Goal: Information Seeking & Learning: Learn about a topic

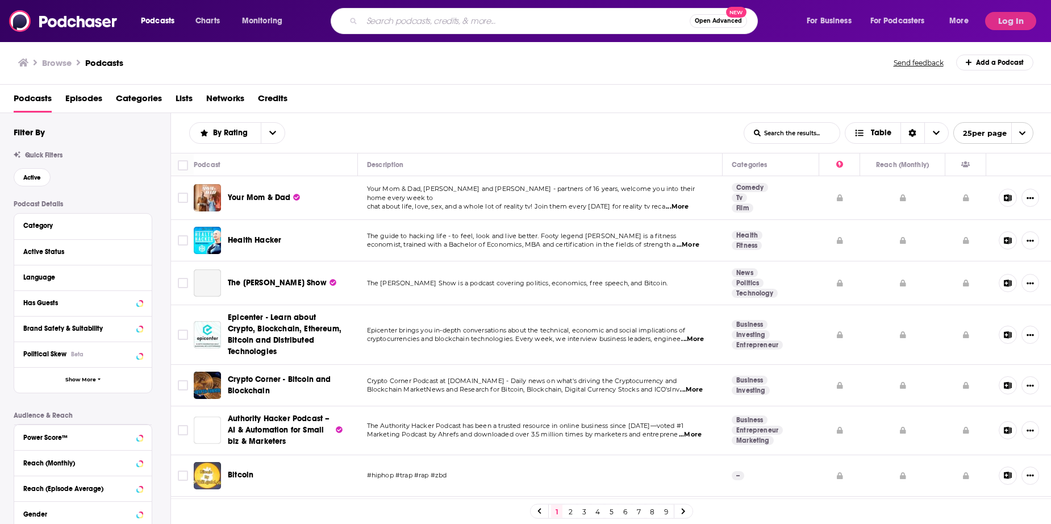
click at [471, 19] on input "Search podcasts, credits, & more..." at bounding box center [526, 21] width 328 height 18
type input "urban planning"
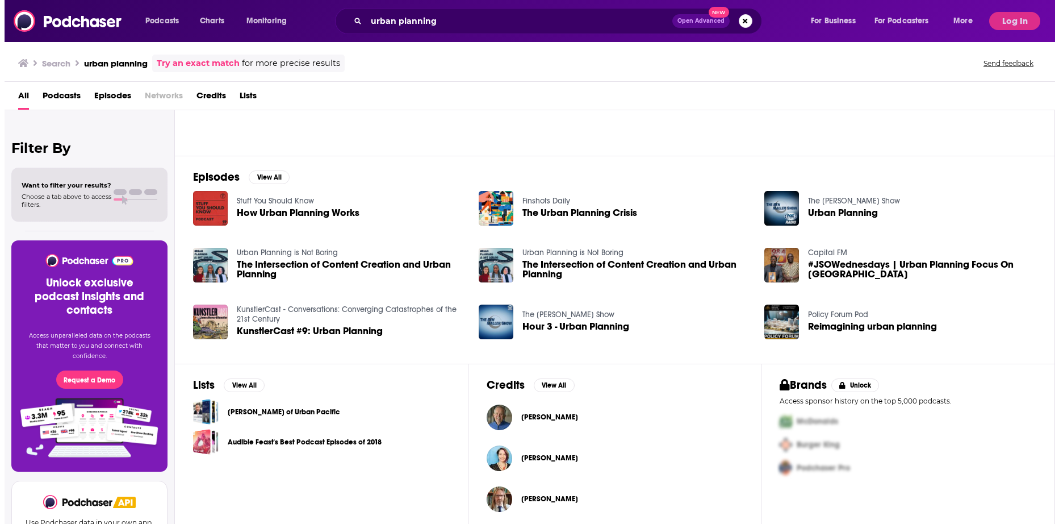
scroll to position [114, 0]
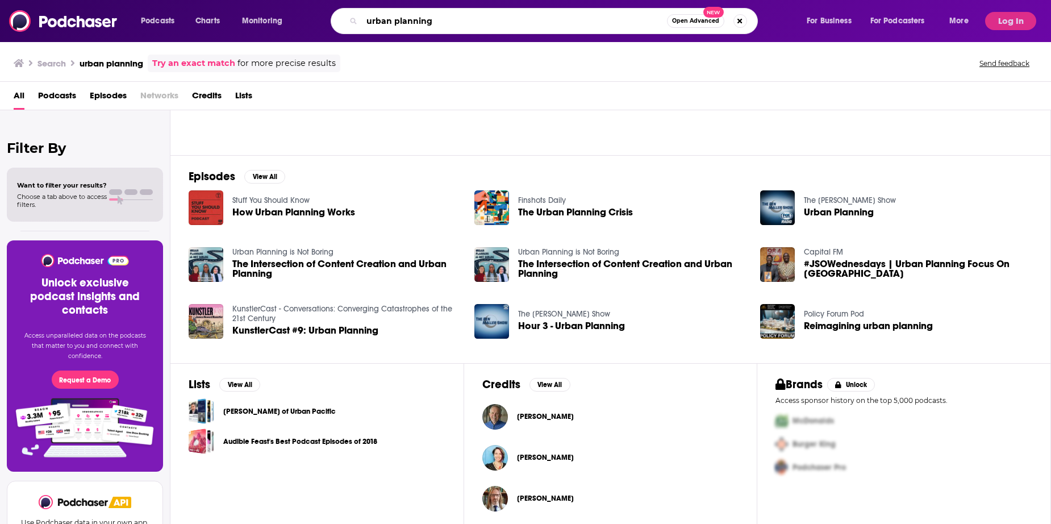
drag, startPoint x: 440, startPoint y: 22, endPoint x: 336, endPoint y: 20, distance: 104.0
click at [336, 20] on div "urban planning Open Advanced New" at bounding box center [544, 21] width 427 height 26
click at [1012, 20] on button "Log In" at bounding box center [1010, 21] width 51 height 18
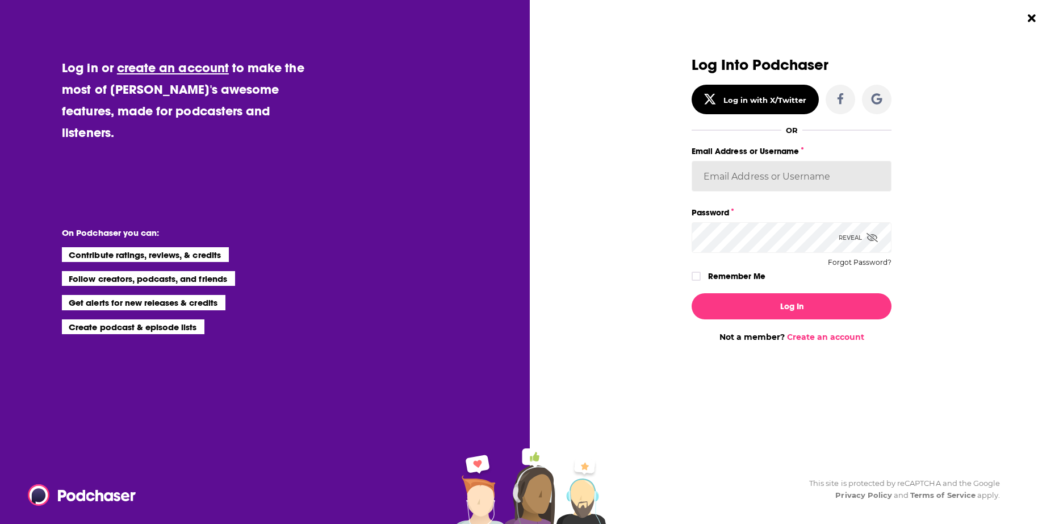
type input "[EMAIL_ADDRESS][DOMAIN_NAME]"
click at [814, 298] on button "Log In" at bounding box center [792, 306] width 200 height 26
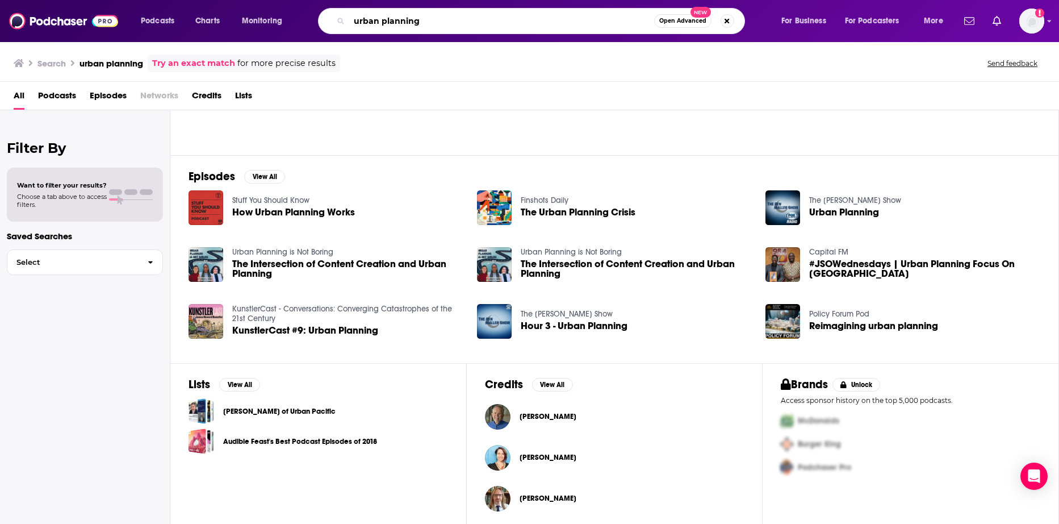
drag, startPoint x: 454, startPoint y: 23, endPoint x: 272, endPoint y: 18, distance: 181.8
click at [262, 24] on div "Podcasts Charts Monitoring urban planning Open Advanced New For Business For Po…" at bounding box center [543, 21] width 821 height 26
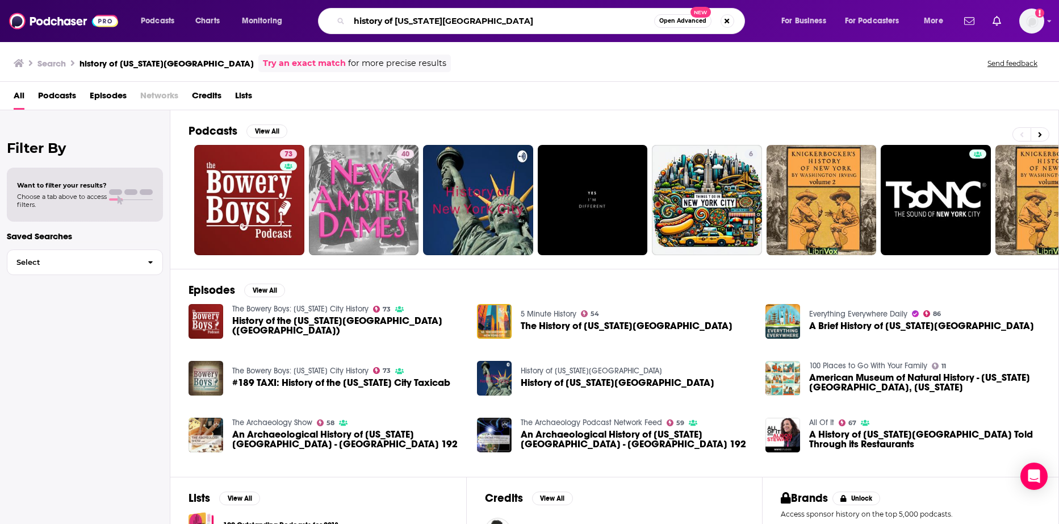
drag, startPoint x: 467, startPoint y: 22, endPoint x: 436, endPoint y: 22, distance: 31.2
click at [399, 23] on input "history of [US_STATE][GEOGRAPHIC_DATA]" at bounding box center [501, 21] width 305 height 18
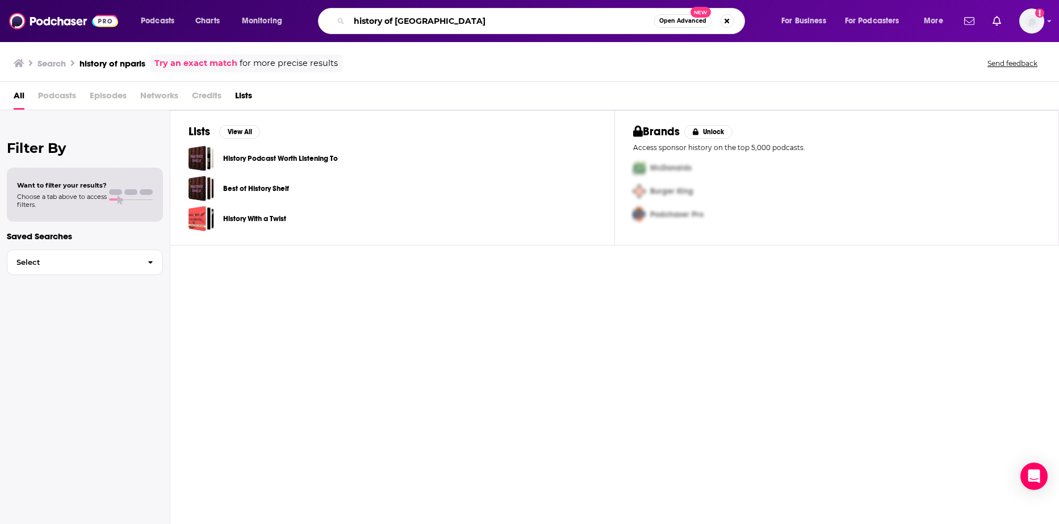
type input "history of [GEOGRAPHIC_DATA]"
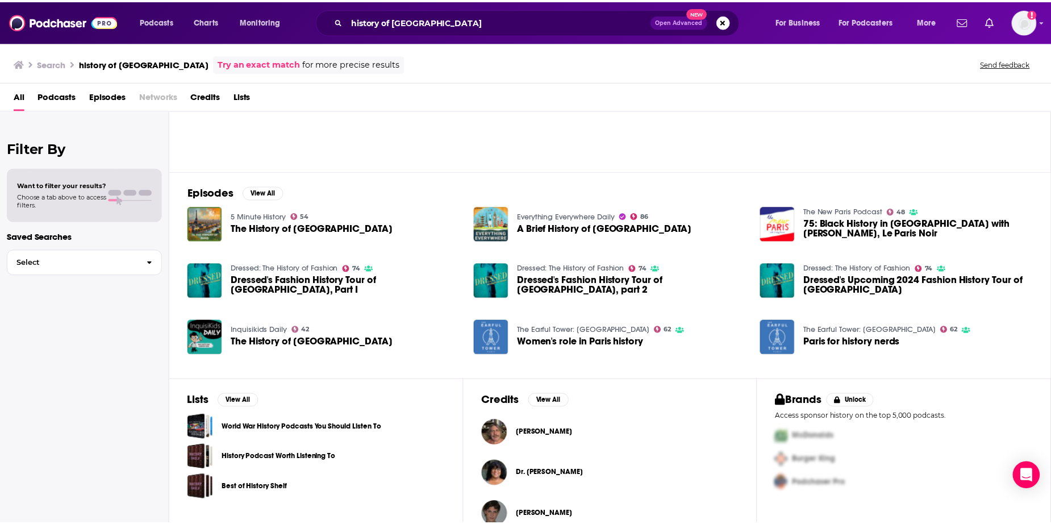
scroll to position [114, 0]
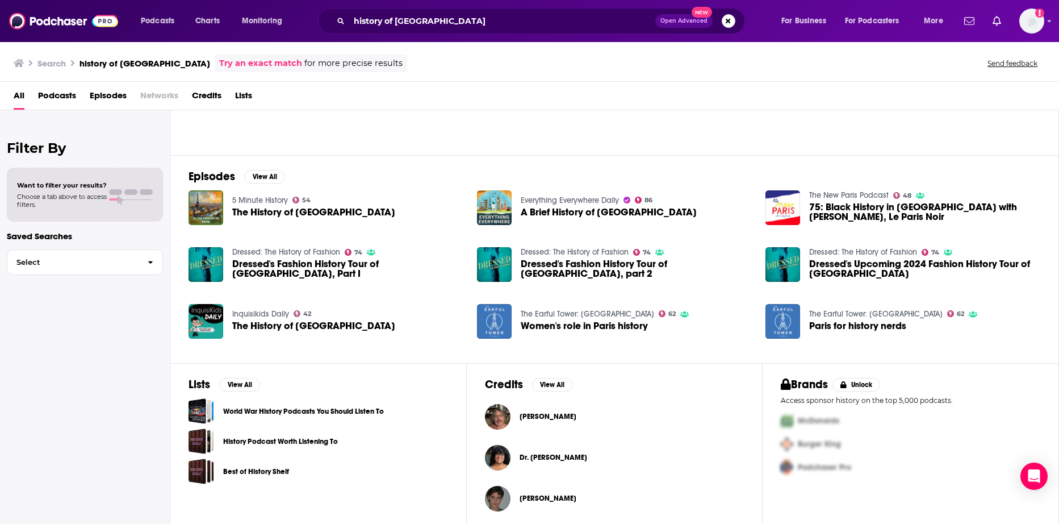
click at [836, 191] on link "The New Paris Podcast" at bounding box center [849, 195] width 80 height 10
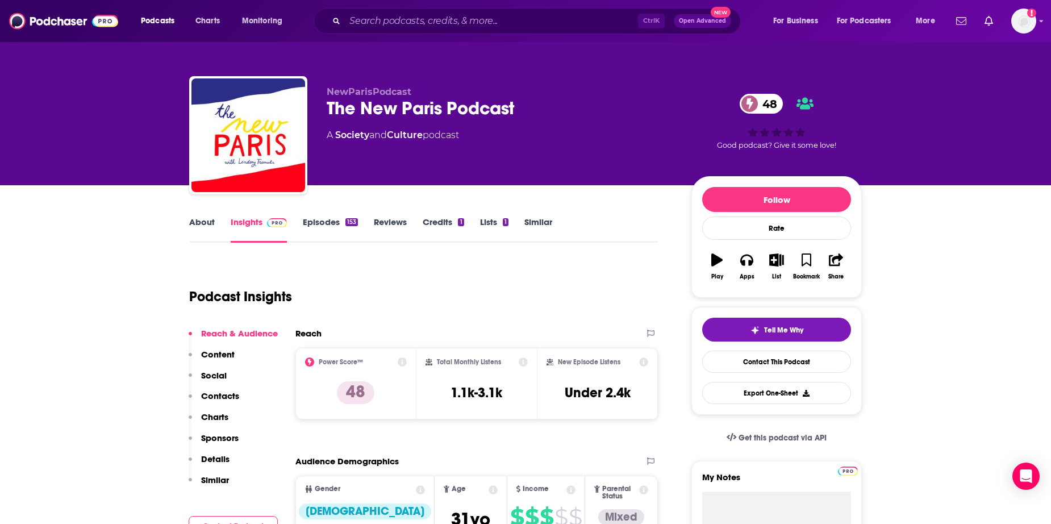
click at [201, 225] on link "About" at bounding box center [202, 229] width 26 height 26
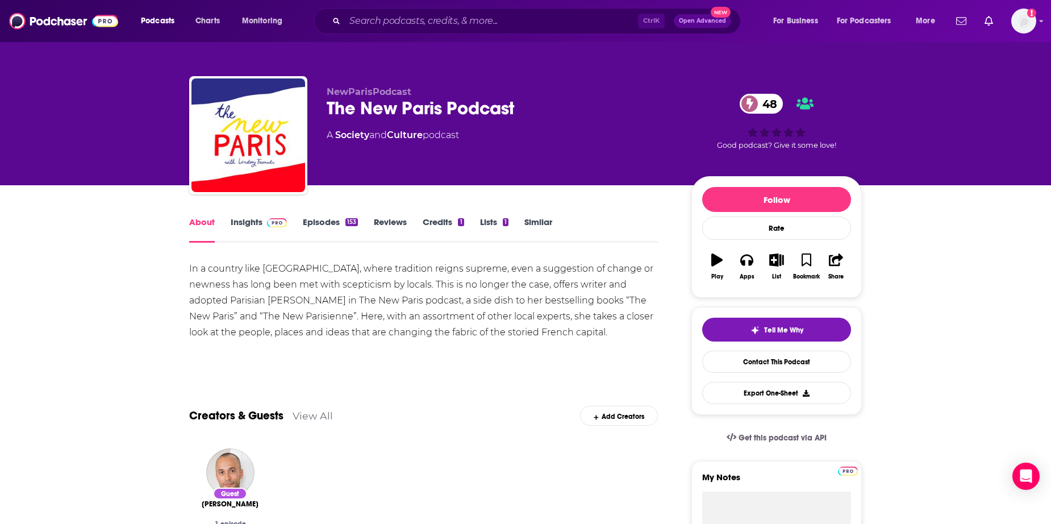
click at [251, 224] on link "Insights" at bounding box center [259, 229] width 56 height 26
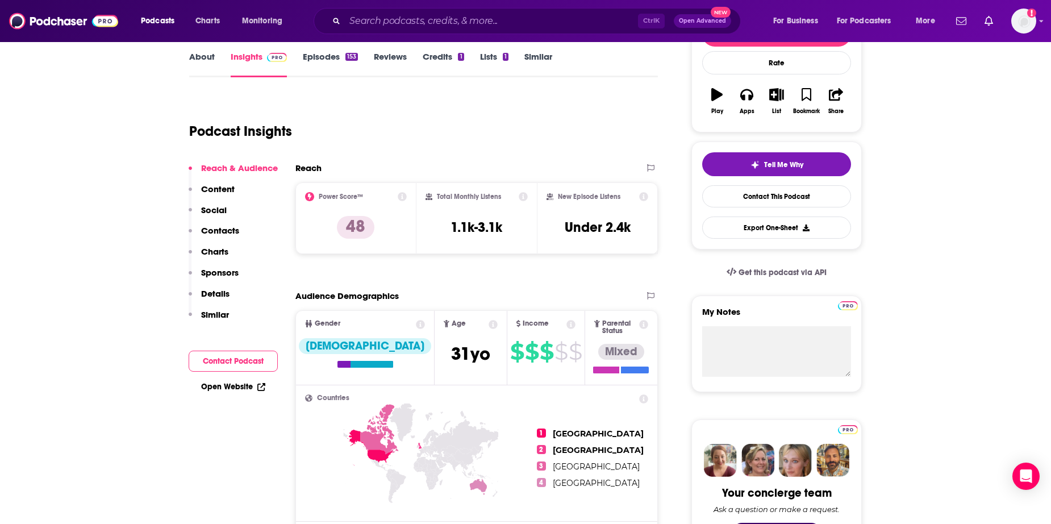
scroll to position [170, 0]
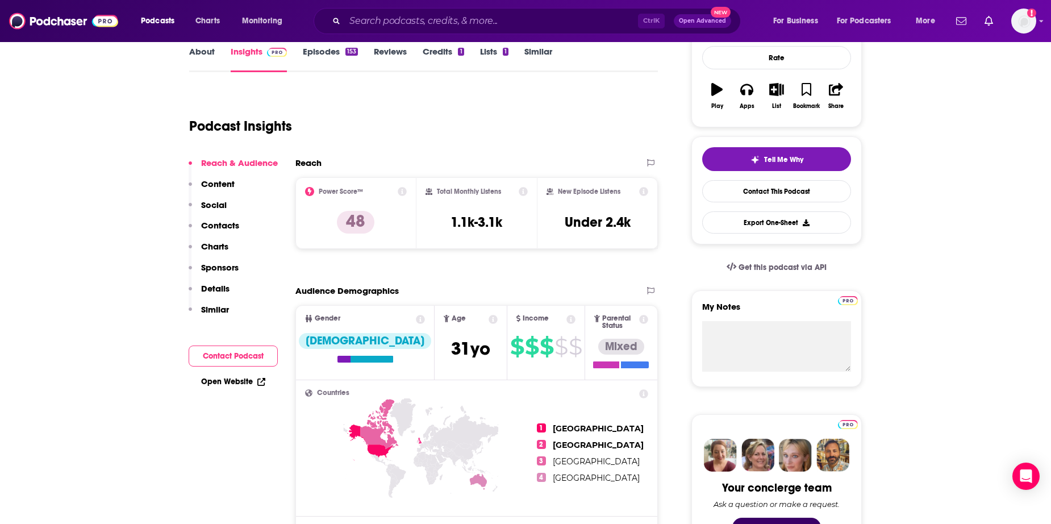
click at [319, 56] on link "Episodes 153" at bounding box center [330, 59] width 55 height 26
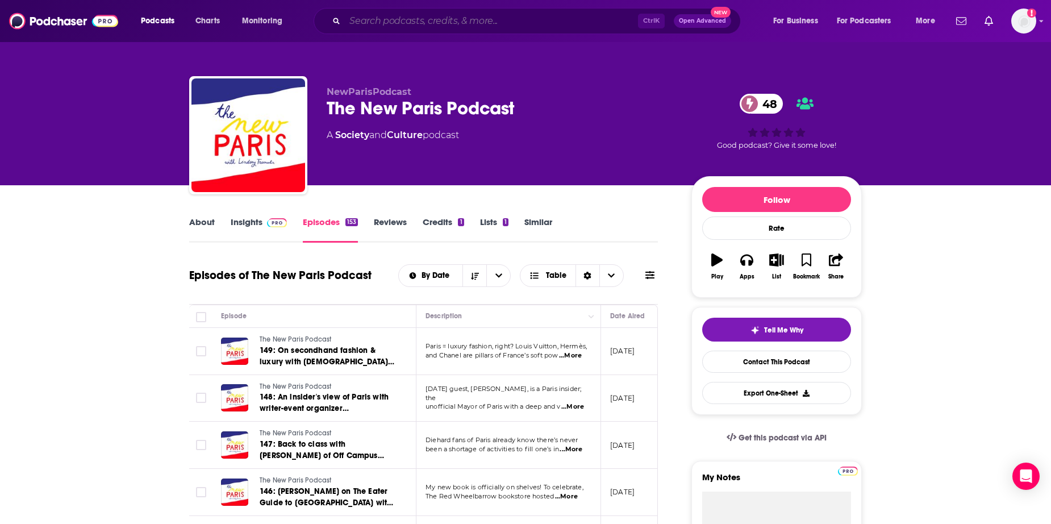
click at [401, 19] on input "Search podcasts, credits, & more..." at bounding box center [491, 21] width 293 height 18
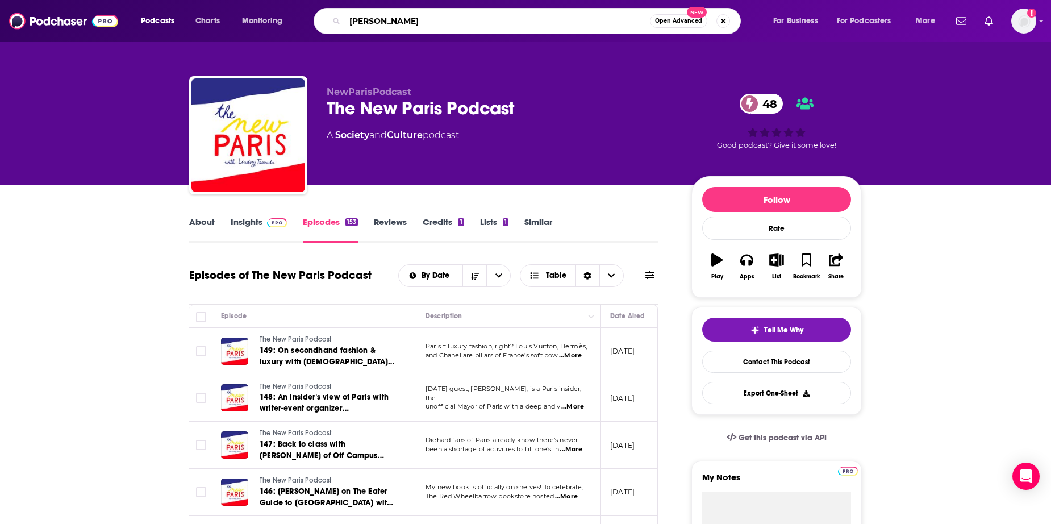
type input "[PERSON_NAME]"
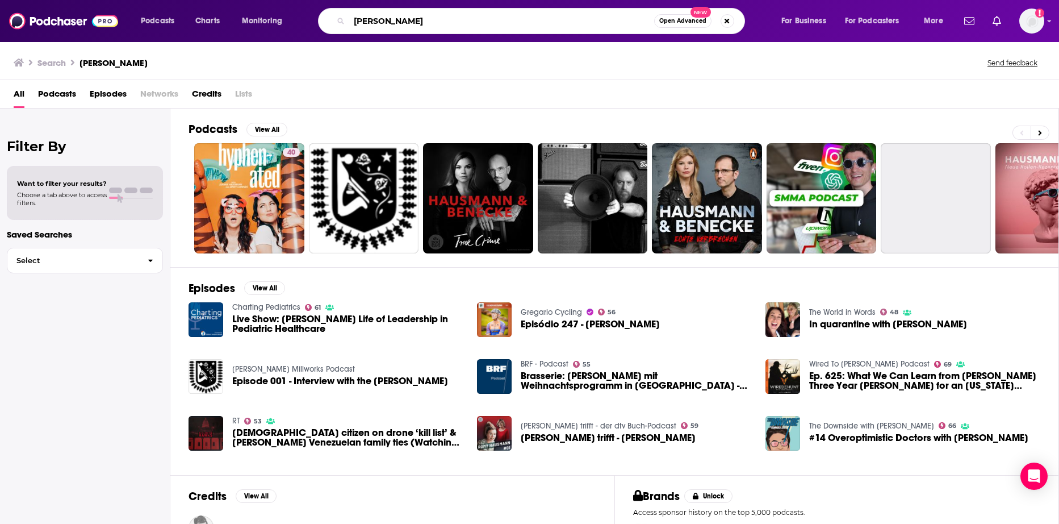
click at [481, 15] on input "[PERSON_NAME]" at bounding box center [501, 21] width 305 height 18
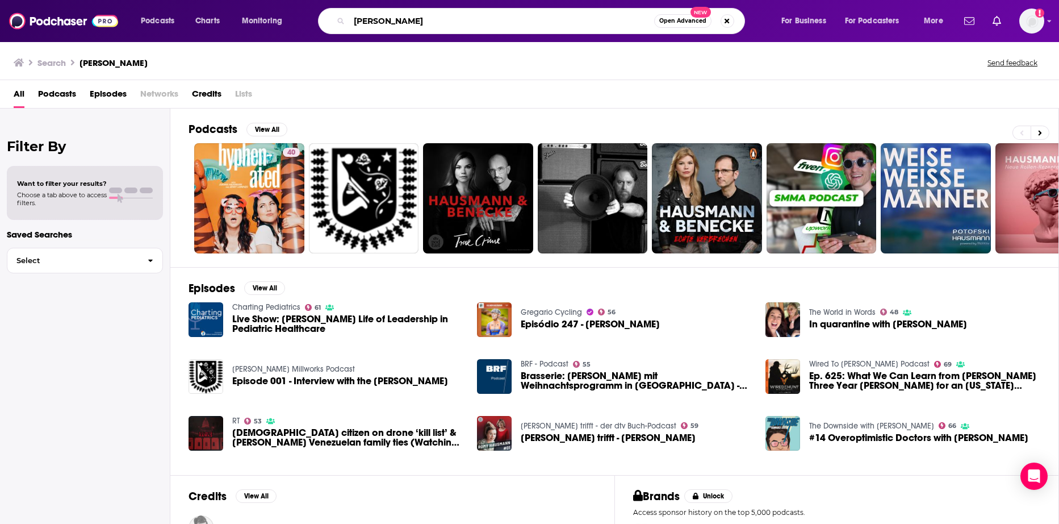
click at [469, 23] on input "[PERSON_NAME]" at bounding box center [501, 21] width 305 height 18
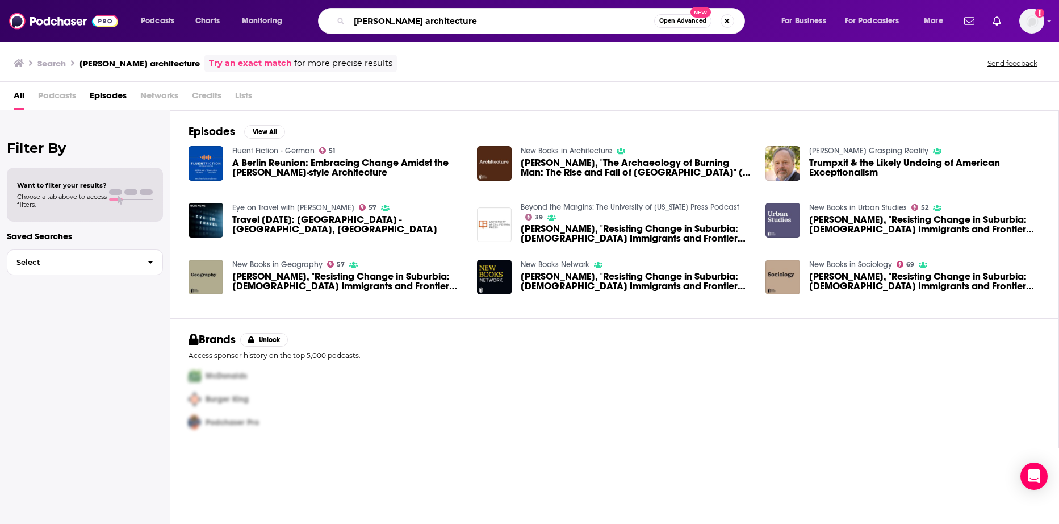
drag, startPoint x: 466, startPoint y: 19, endPoint x: 312, endPoint y: 14, distance: 154.6
click at [312, 14] on div "Podcasts Charts Monitoring [PERSON_NAME] architecture Open Advanced New For Bus…" at bounding box center [543, 21] width 821 height 26
type input "architecture"
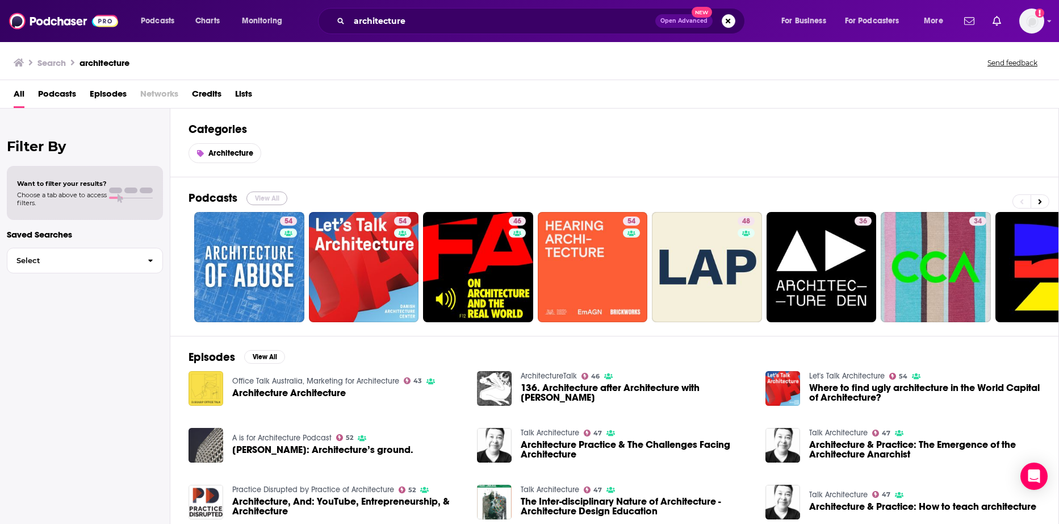
click at [271, 199] on button "View All" at bounding box center [267, 198] width 41 height 14
